Goal: Information Seeking & Learning: Find specific fact

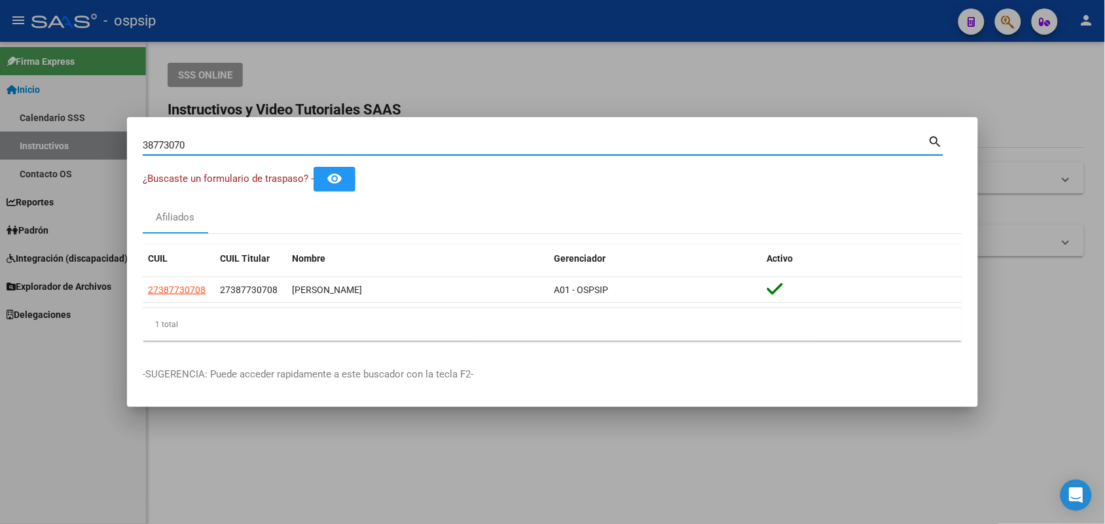
click at [240, 147] on input "38773070" at bounding box center [535, 145] width 785 height 12
paste input "0865332"
type input "30865332"
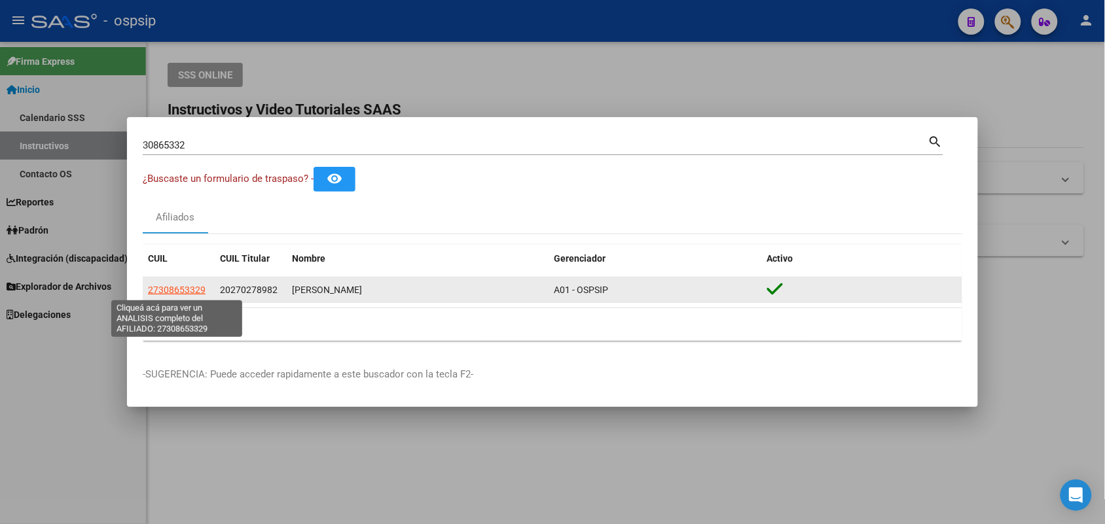
click at [179, 293] on span "27308653329" at bounding box center [177, 290] width 58 height 10
type textarea "27308653329"
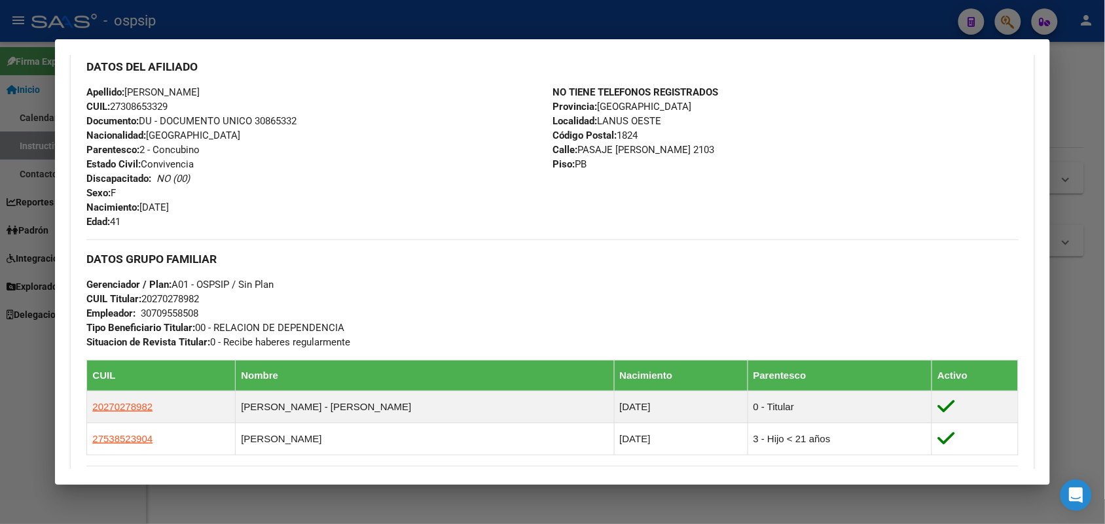
scroll to position [327, 0]
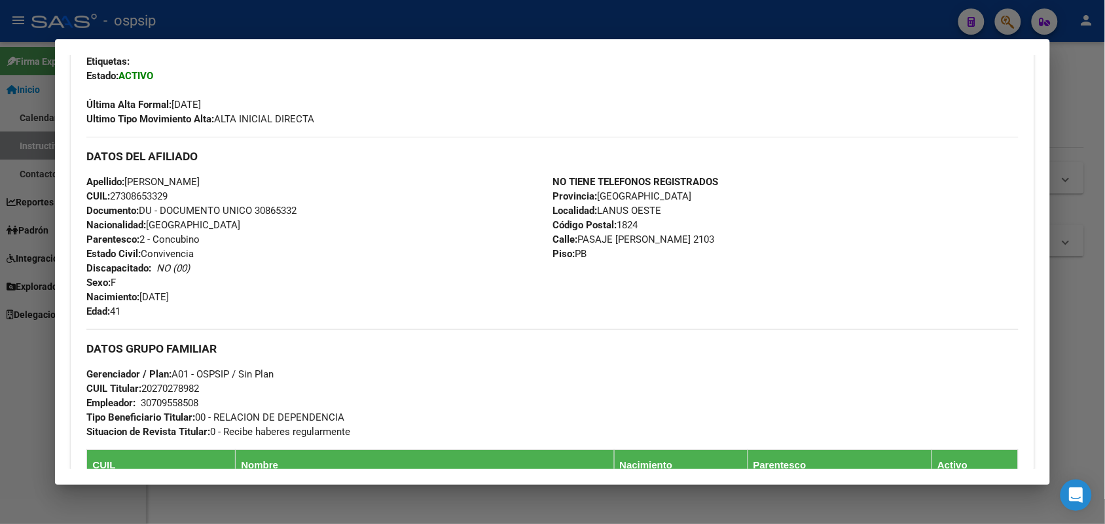
click at [278, 214] on span "Documento: DU - DOCUMENTO UNICO 30865332" at bounding box center [191, 211] width 210 height 12
copy span "30865332"
click at [0, 364] on div at bounding box center [552, 262] width 1105 height 524
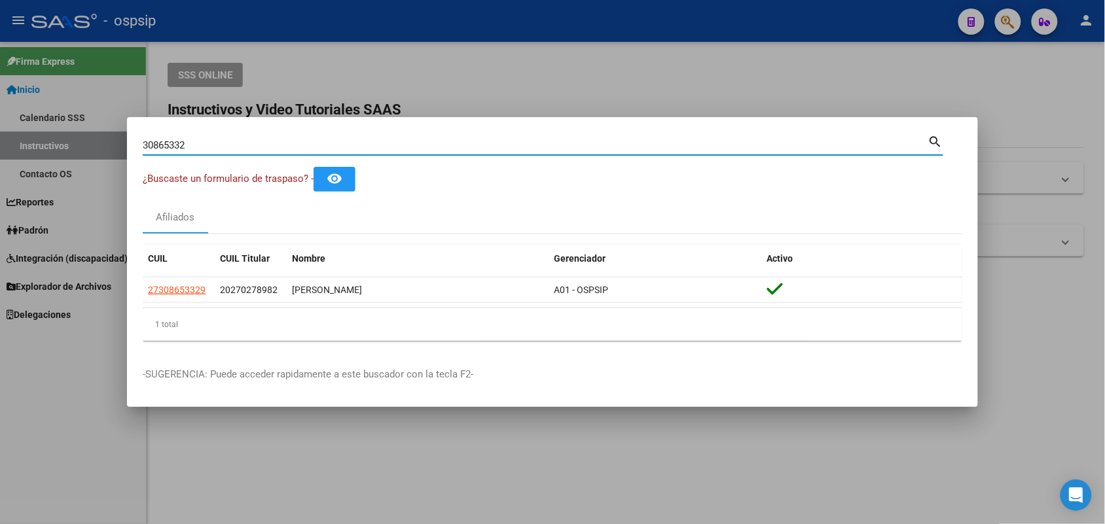
click at [210, 145] on input "30865332" at bounding box center [535, 145] width 785 height 12
type input "33194764"
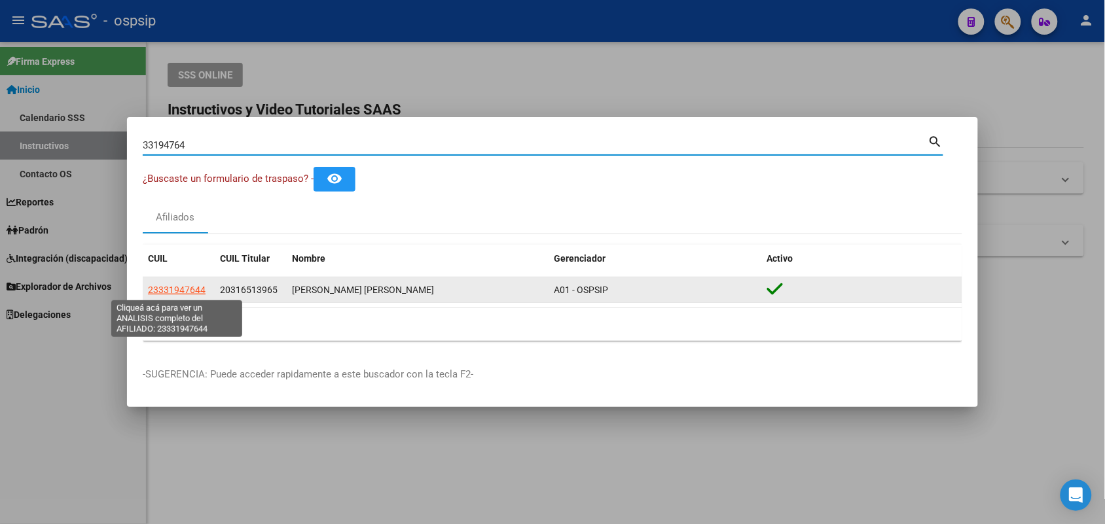
click at [177, 286] on span "23331947644" at bounding box center [177, 290] width 58 height 10
type textarea "23331947644"
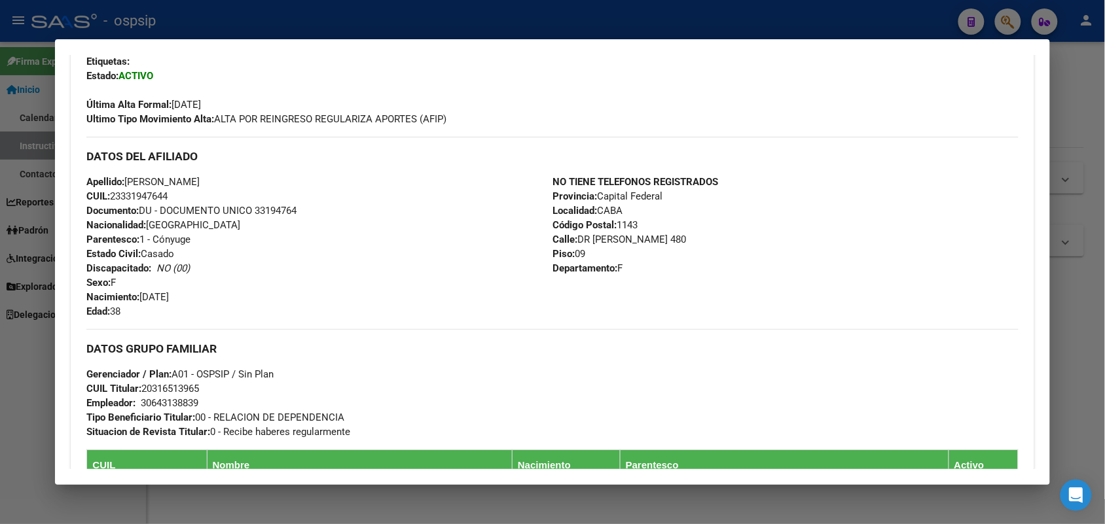
click at [281, 216] on div "Apellido: [PERSON_NAME] CUIL: 23331947644 Documento: DU - DOCUMENTO UNICO 33194…" at bounding box center [319, 247] width 466 height 144
click at [275, 211] on span "Documento: DU - DOCUMENTO UNICO 33194764" at bounding box center [191, 211] width 210 height 12
copy span "33194764"
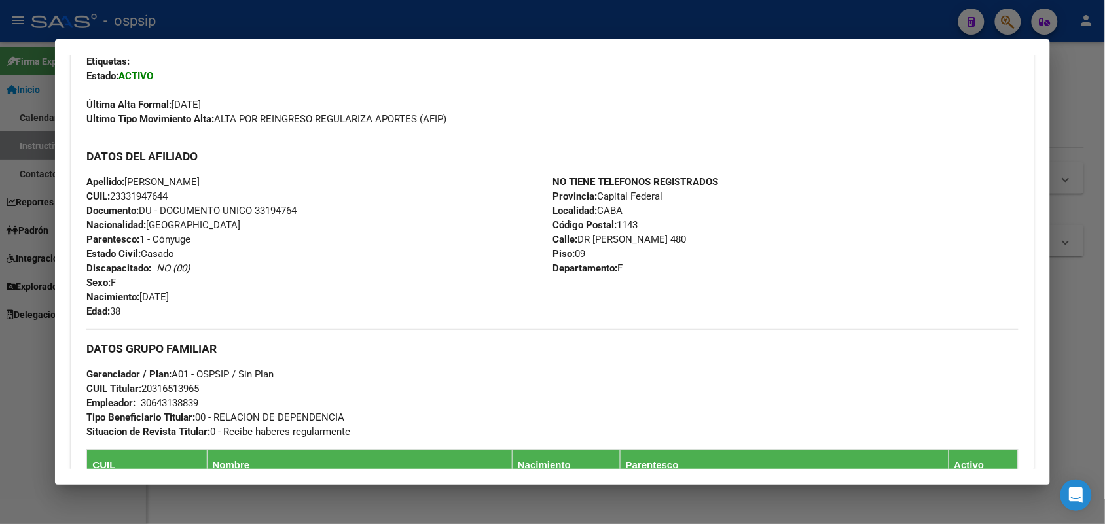
drag, startPoint x: 315, startPoint y: 237, endPoint x: 285, endPoint y: 207, distance: 42.1
click at [285, 207] on span "Documento: DU - DOCUMENTO UNICO 33194764" at bounding box center [191, 211] width 210 height 12
copy span "33194764"
click at [0, 230] on div at bounding box center [552, 262] width 1105 height 524
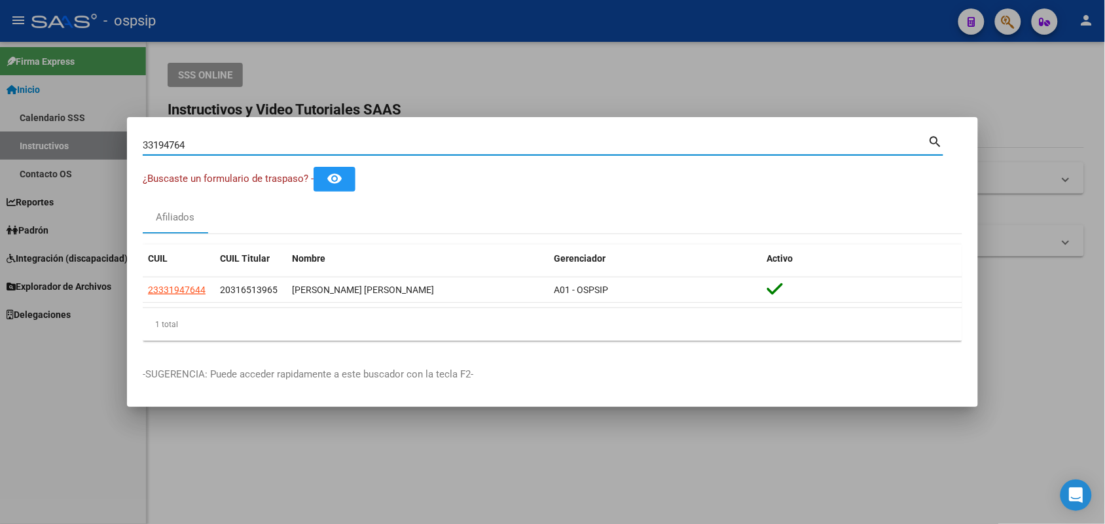
click at [233, 151] on input "33194764" at bounding box center [535, 145] width 785 height 12
type input "46353014"
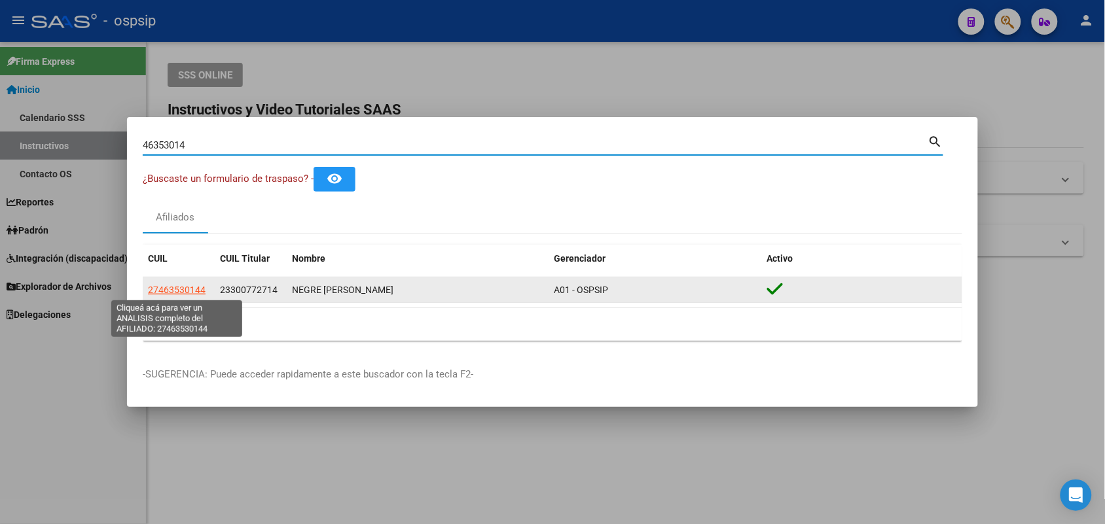
click at [178, 288] on span "27463530144" at bounding box center [177, 290] width 58 height 10
type textarea "27463530144"
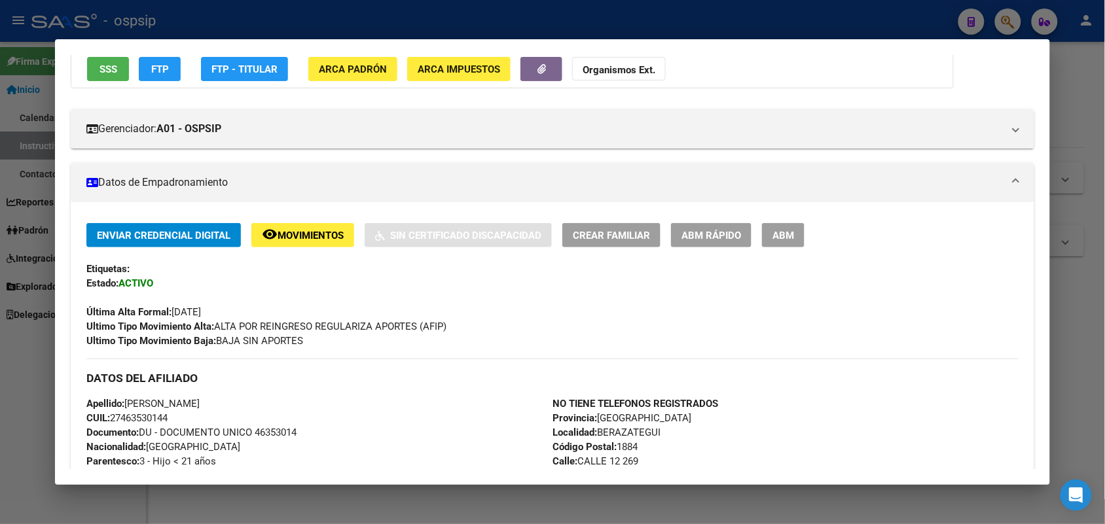
scroll to position [245, 0]
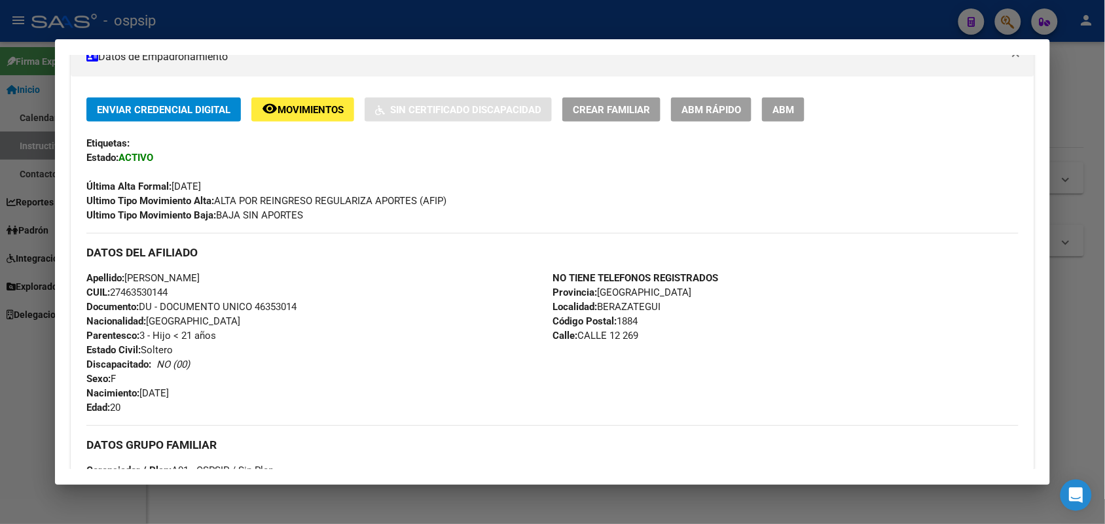
click at [280, 310] on span "Documento: DU - DOCUMENTO UNICO 46353014" at bounding box center [191, 307] width 210 height 12
copy span "46353014"
click at [312, 325] on div "Apellido: [PERSON_NAME] CUIL: 27463530144 Documento: DU - DOCUMENTO UNICO 46353…" at bounding box center [319, 343] width 466 height 144
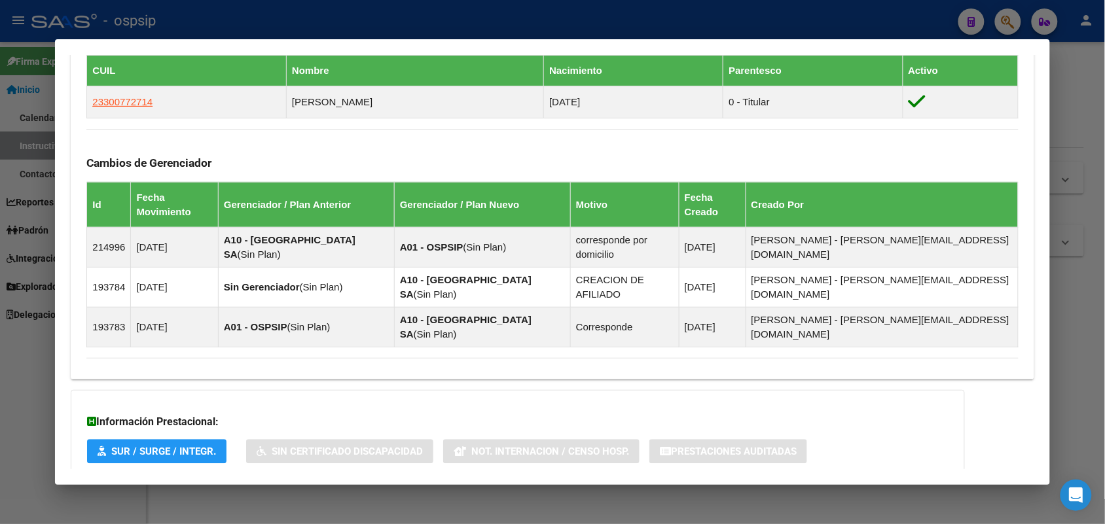
scroll to position [794, 0]
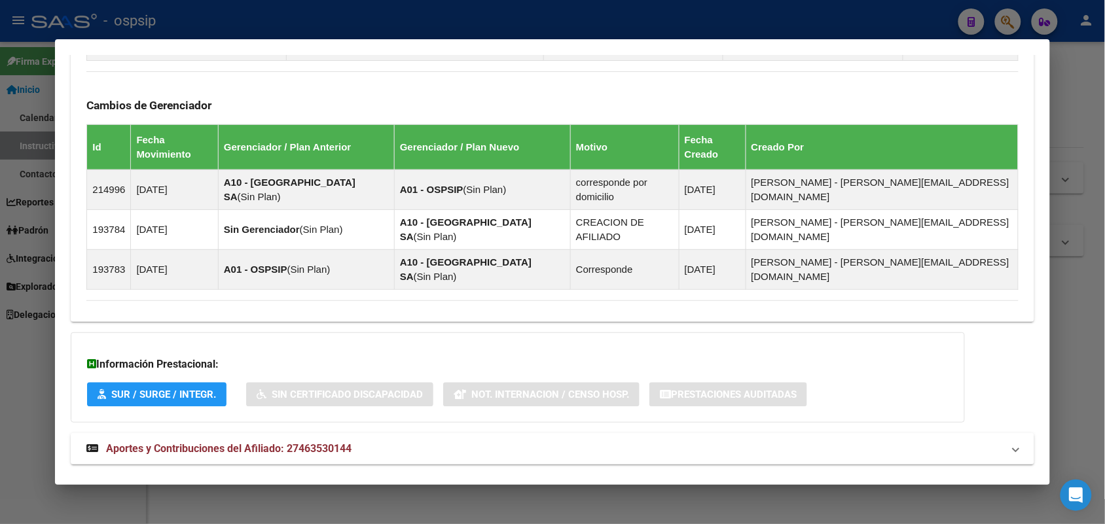
click at [257, 488] on span "Aportes y Contribuciones del Titular: 23300772714" at bounding box center [226, 494] width 240 height 12
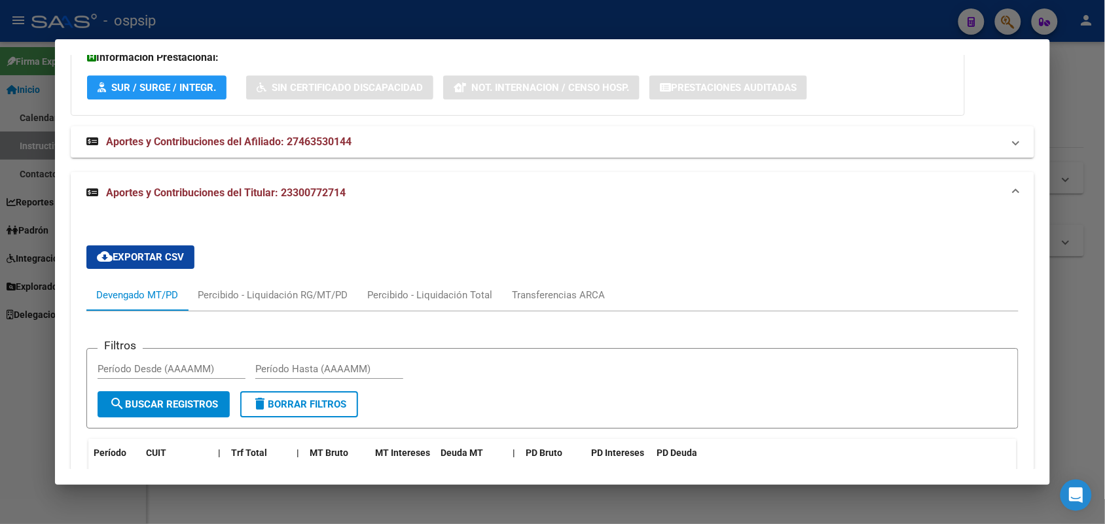
scroll to position [1203, 0]
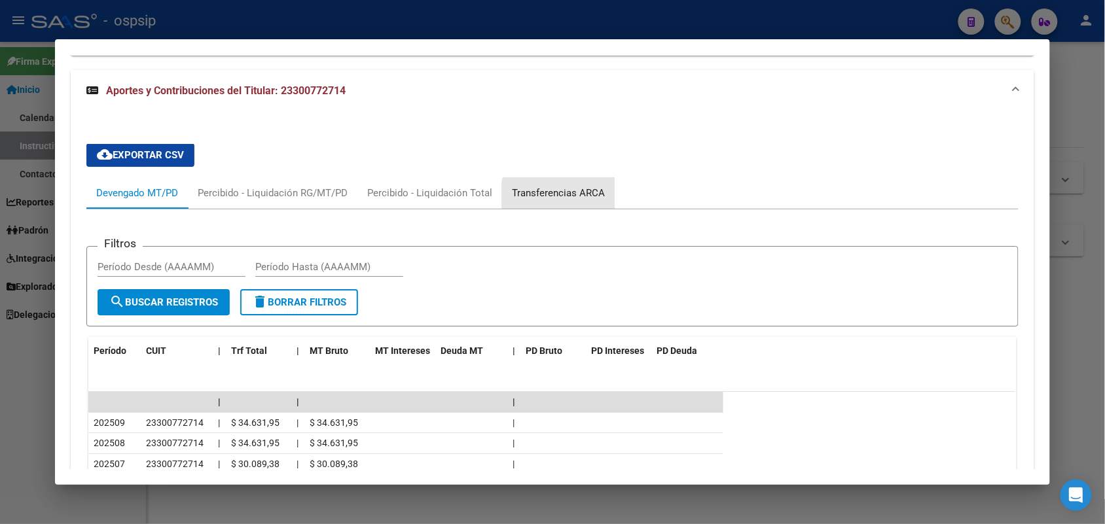
click at [560, 186] on div "Transferencias ARCA" at bounding box center [558, 193] width 93 height 14
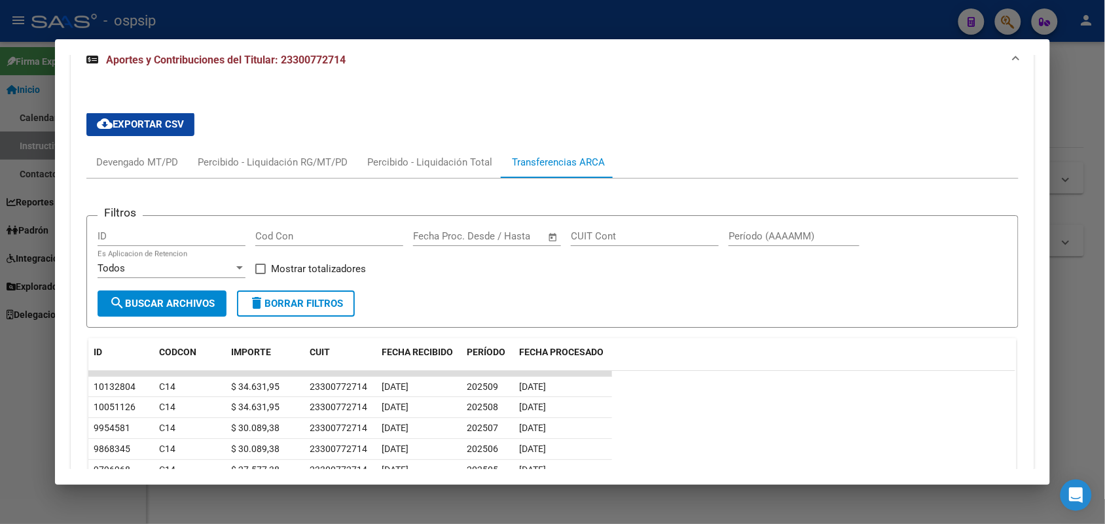
scroll to position [1285, 0]
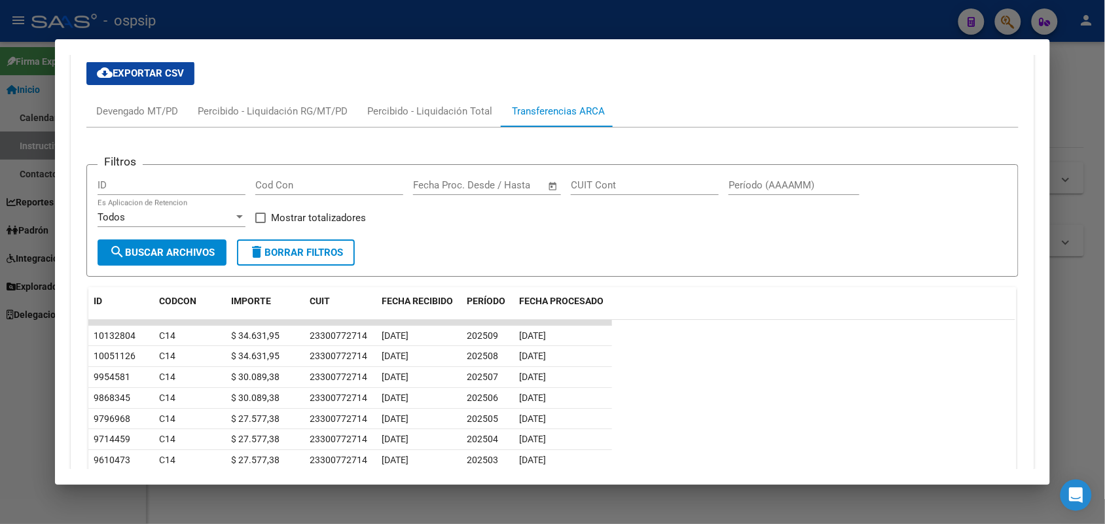
drag, startPoint x: 754, startPoint y: 257, endPoint x: 626, endPoint y: 276, distance: 129.8
click at [623, 326] on datatable-row-wrapper "10132804 C14 $ 34.631,95 23300772714 [DATE] 202509 [DATE]" at bounding box center [551, 336] width 927 height 21
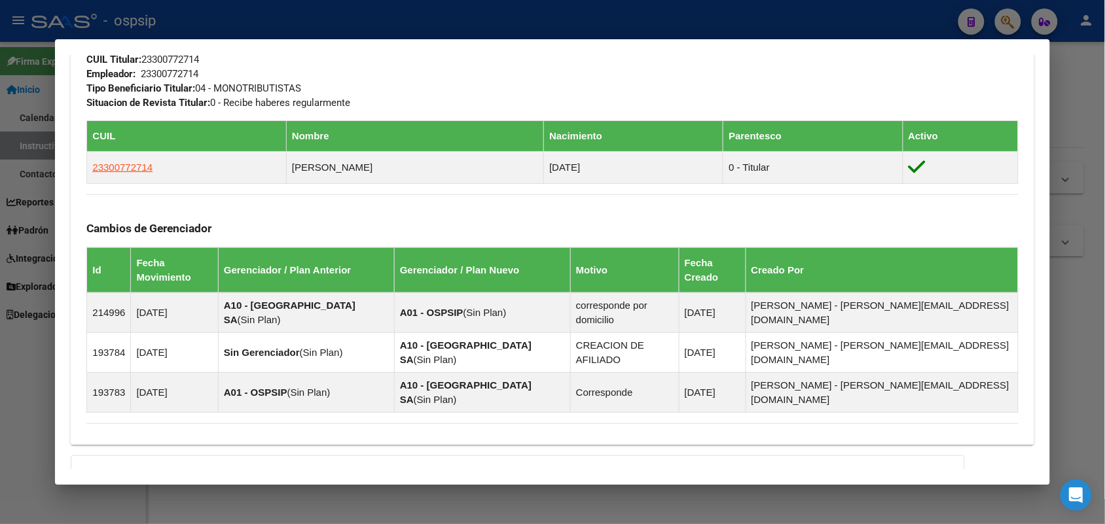
scroll to position [467, 0]
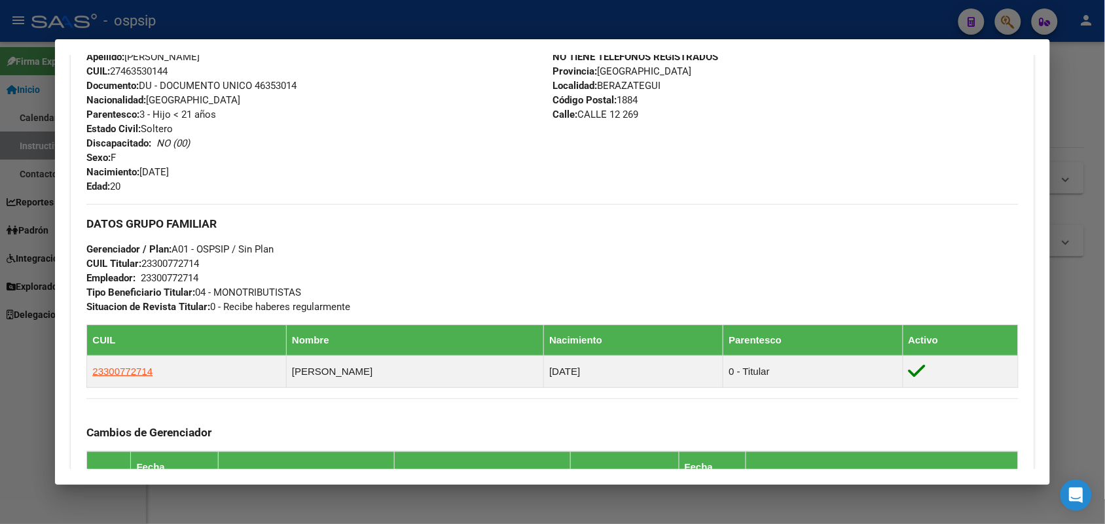
click at [25, 162] on div at bounding box center [552, 262] width 1105 height 524
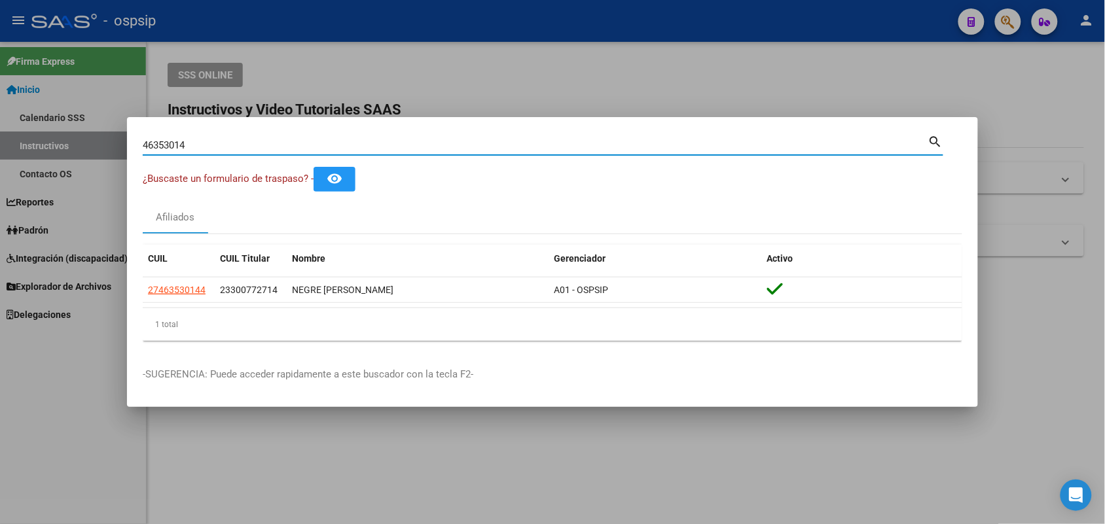
click at [262, 147] on input "46353014" at bounding box center [535, 145] width 785 height 12
type input "<"
type input "92885824"
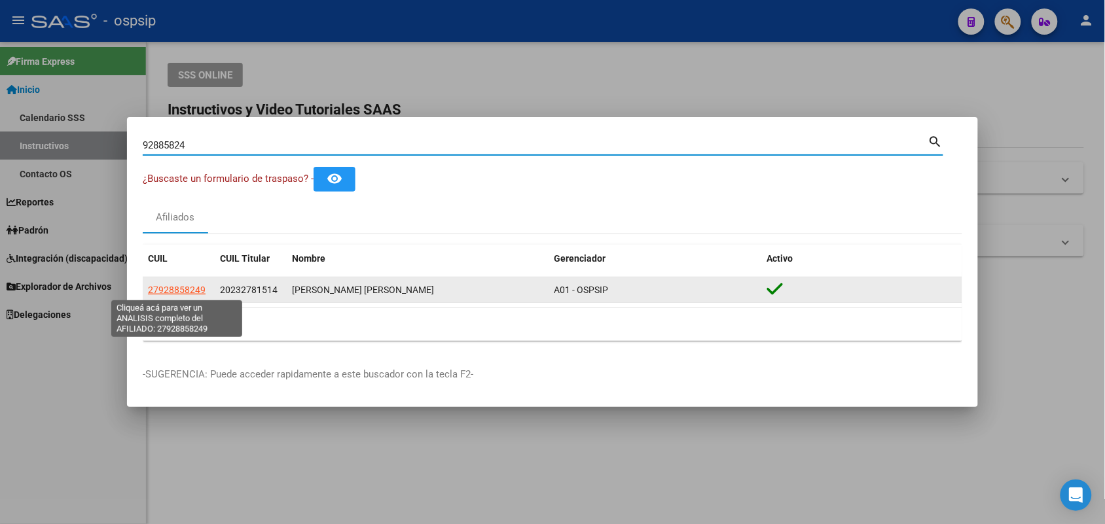
click at [188, 295] on span "27928858249" at bounding box center [177, 290] width 58 height 10
type textarea "27928858249"
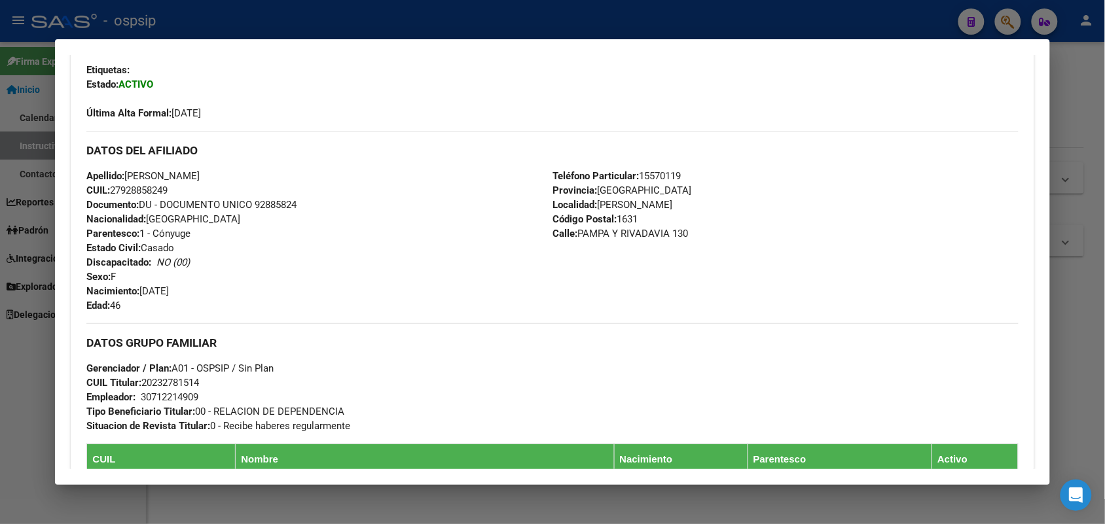
scroll to position [327, 0]
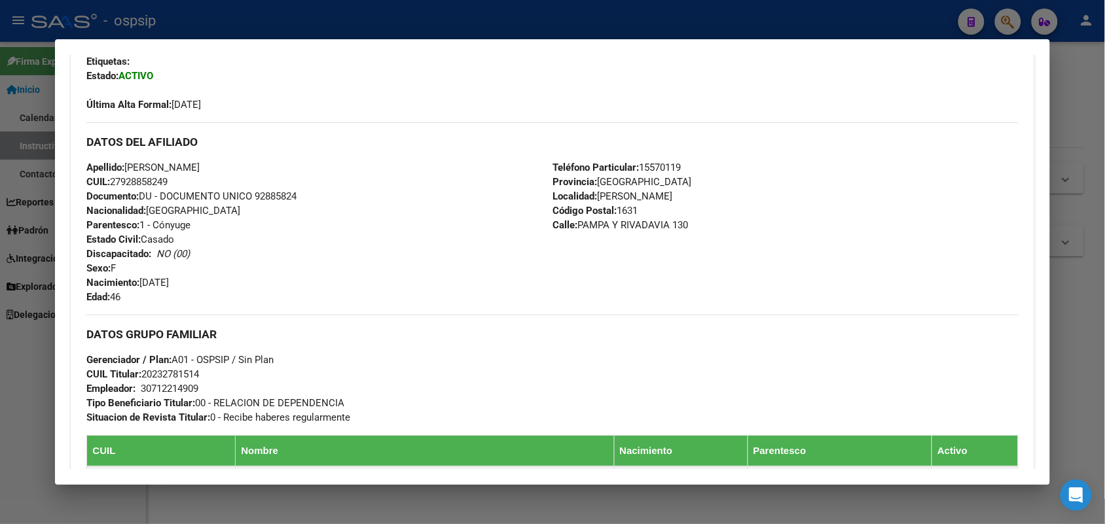
click at [273, 198] on span "Documento: DU - DOCUMENTO UNICO 92885824" at bounding box center [191, 196] width 210 height 12
copy span "92885824"
